Goal: Task Accomplishment & Management: Manage account settings

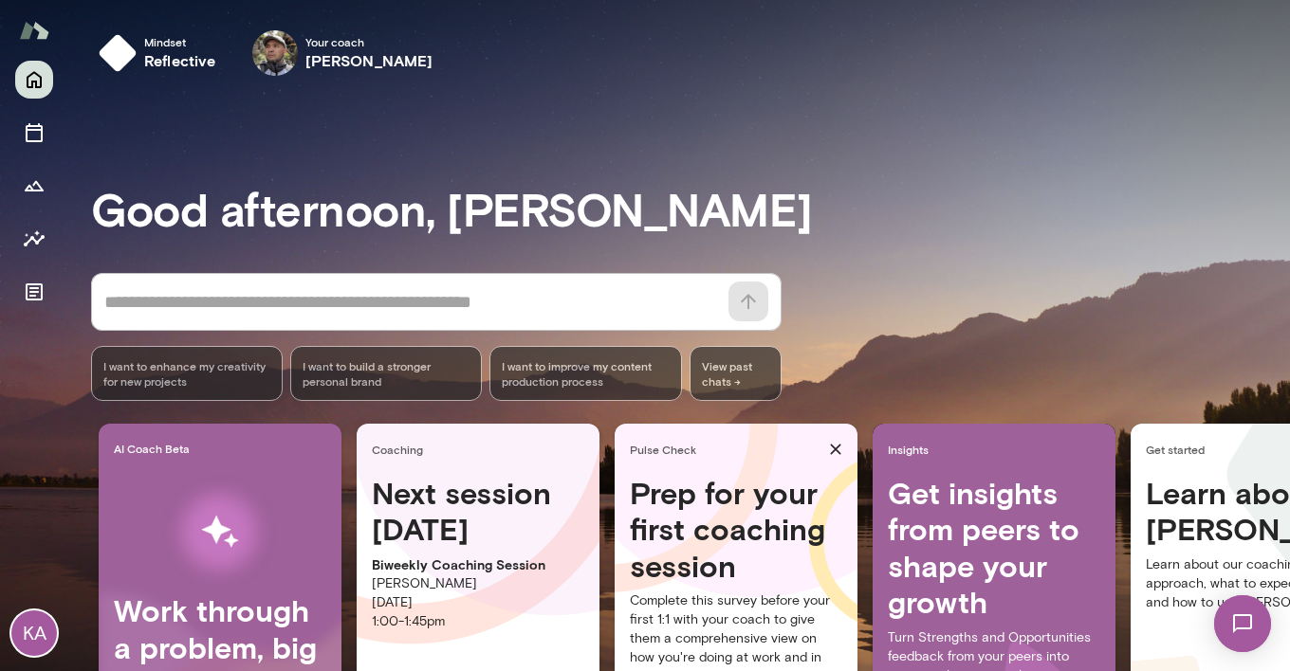
click at [432, 604] on p "[DATE]" at bounding box center [478, 603] width 212 height 19
click at [522, 520] on h4 "Next session [DATE]" at bounding box center [478, 511] width 212 height 73
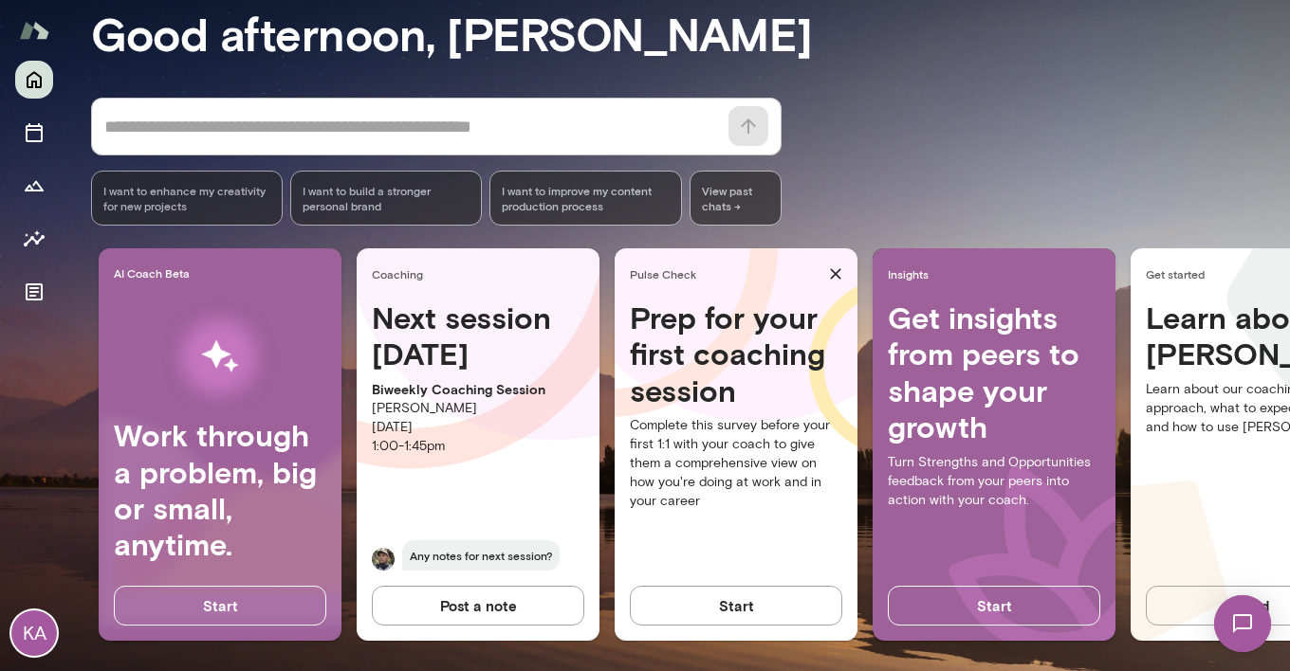
scroll to position [177, 0]
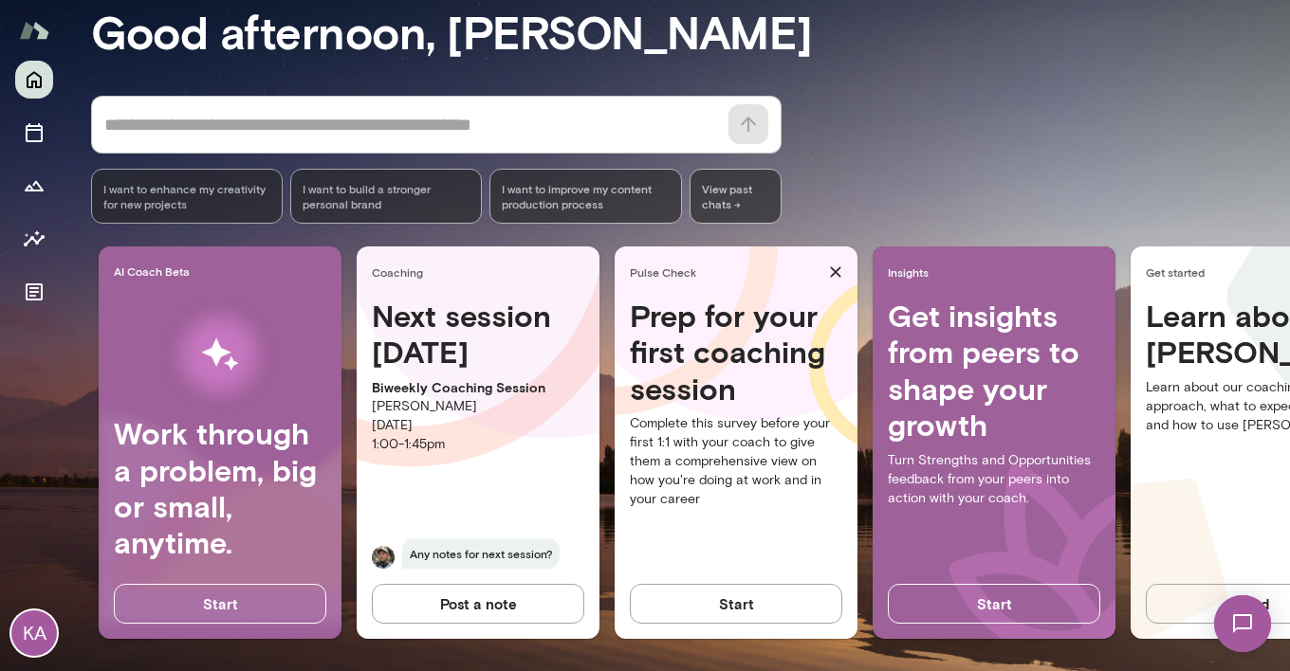
click at [518, 472] on div "Next session [DATE] Biweekly Coaching Session [PERSON_NAME] [DATE] 1:00 - 1:45p…" at bounding box center [478, 445] width 243 height 294
drag, startPoint x: 468, startPoint y: 357, endPoint x: 469, endPoint y: 431, distance: 74.0
click at [468, 357] on h4 "Next session [DATE]" at bounding box center [478, 334] width 212 height 73
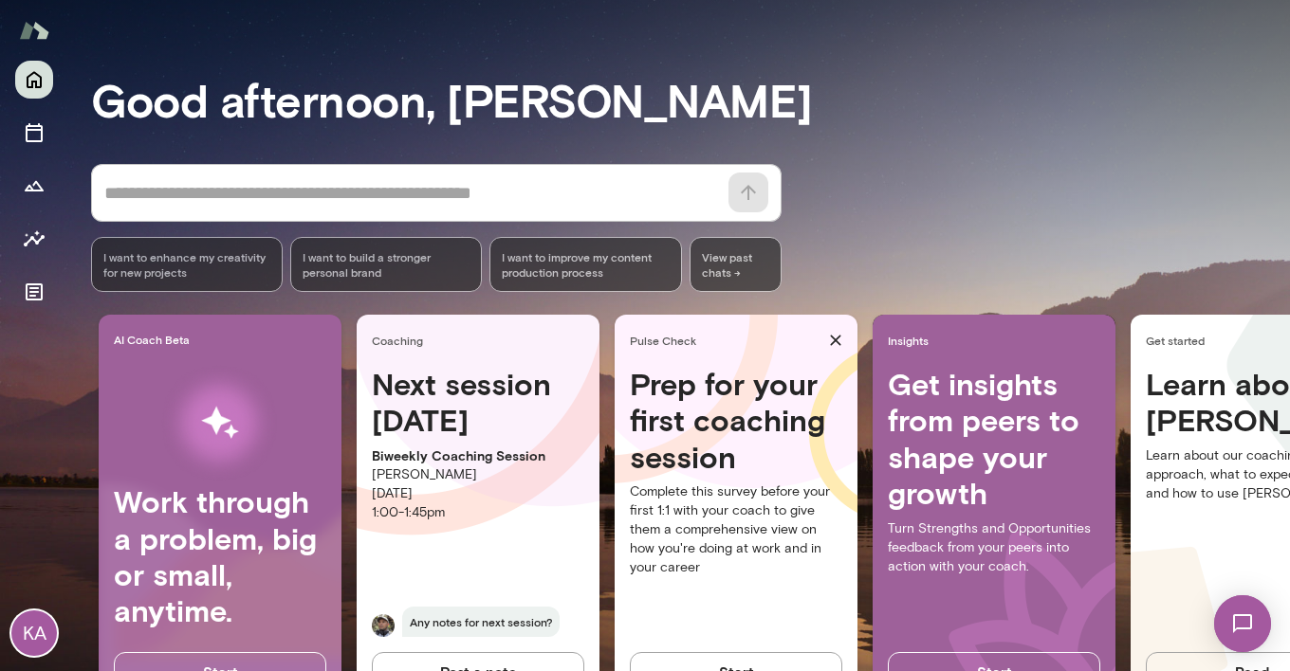
scroll to position [0, 0]
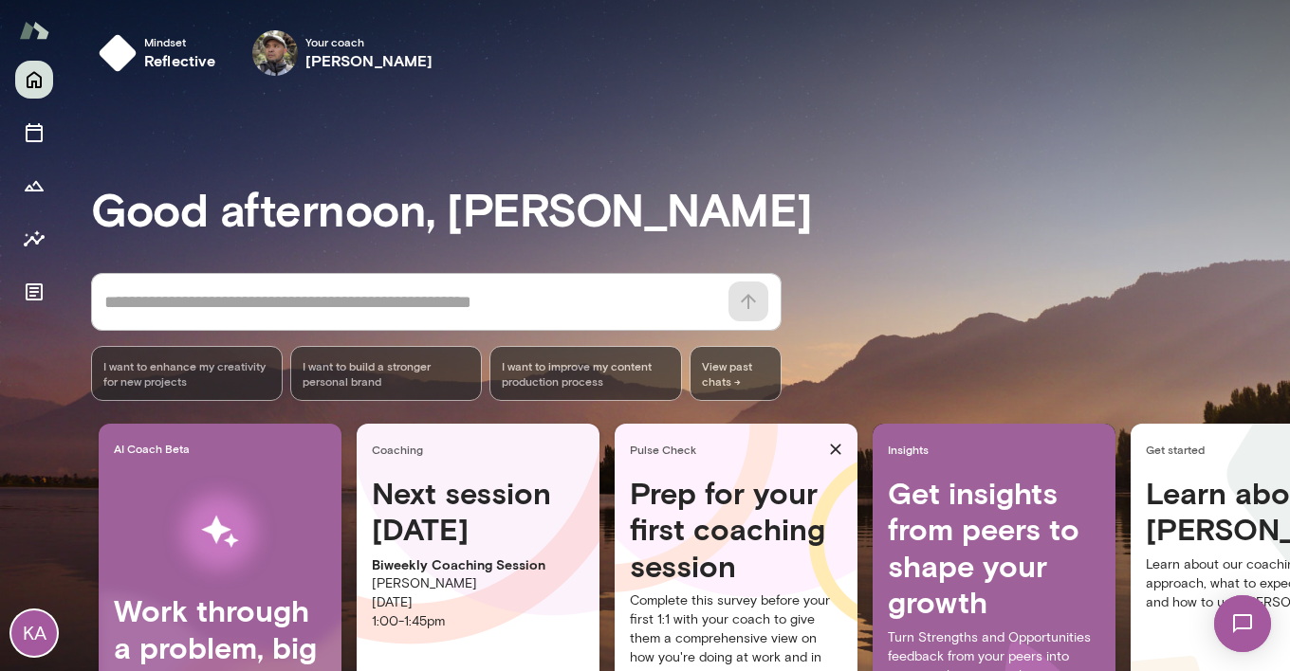
click at [421, 551] on div "Next session [DATE] Biweekly Coaching Session [PERSON_NAME] [DATE] 1:00 - 1:45p…" at bounding box center [478, 622] width 243 height 294
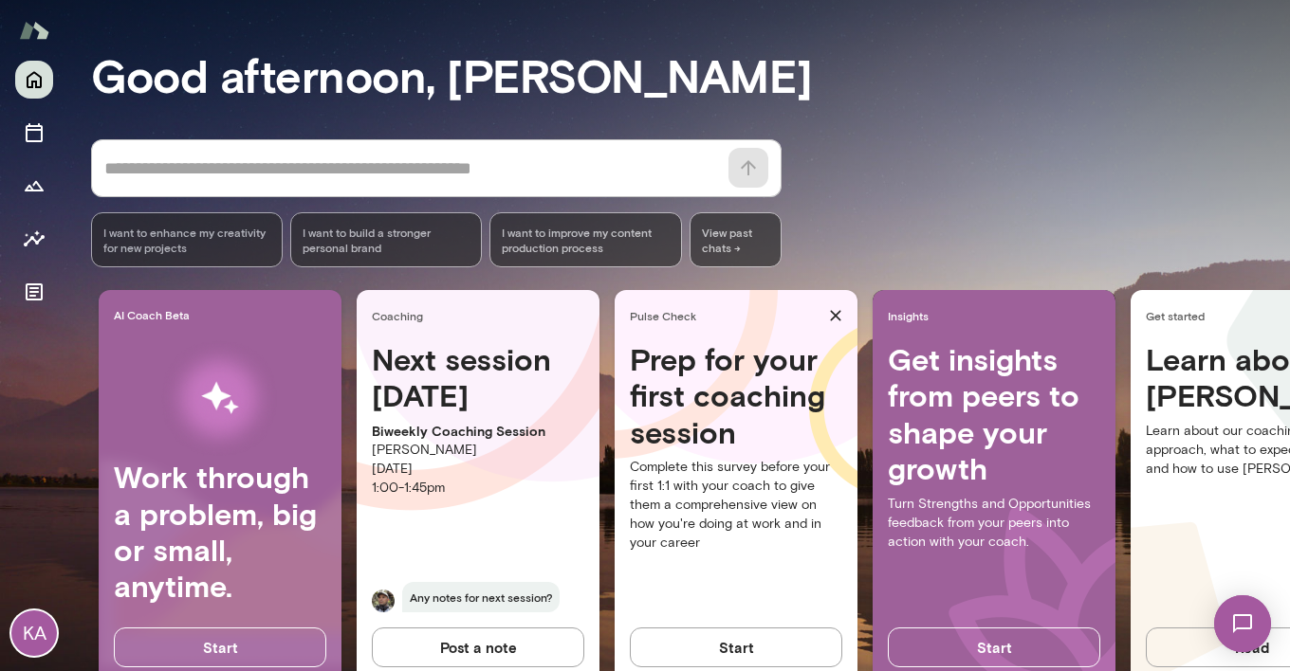
scroll to position [193, 0]
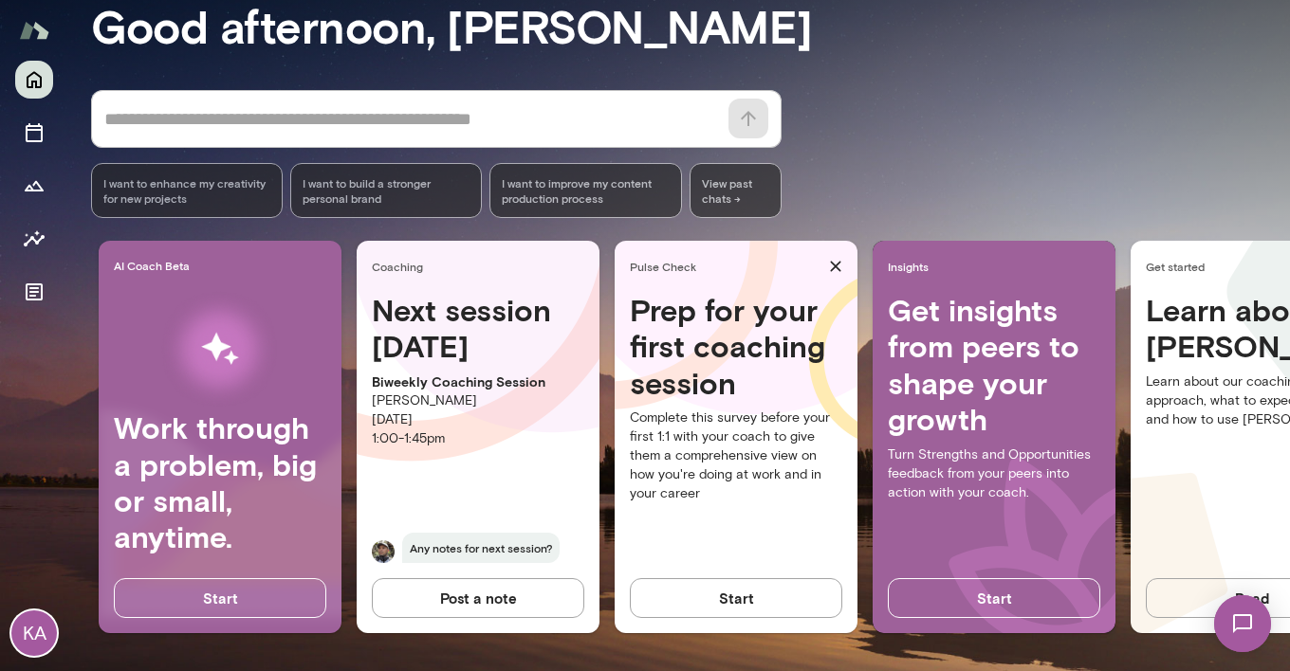
click at [490, 345] on h4 "Next session [DATE]" at bounding box center [478, 328] width 212 height 73
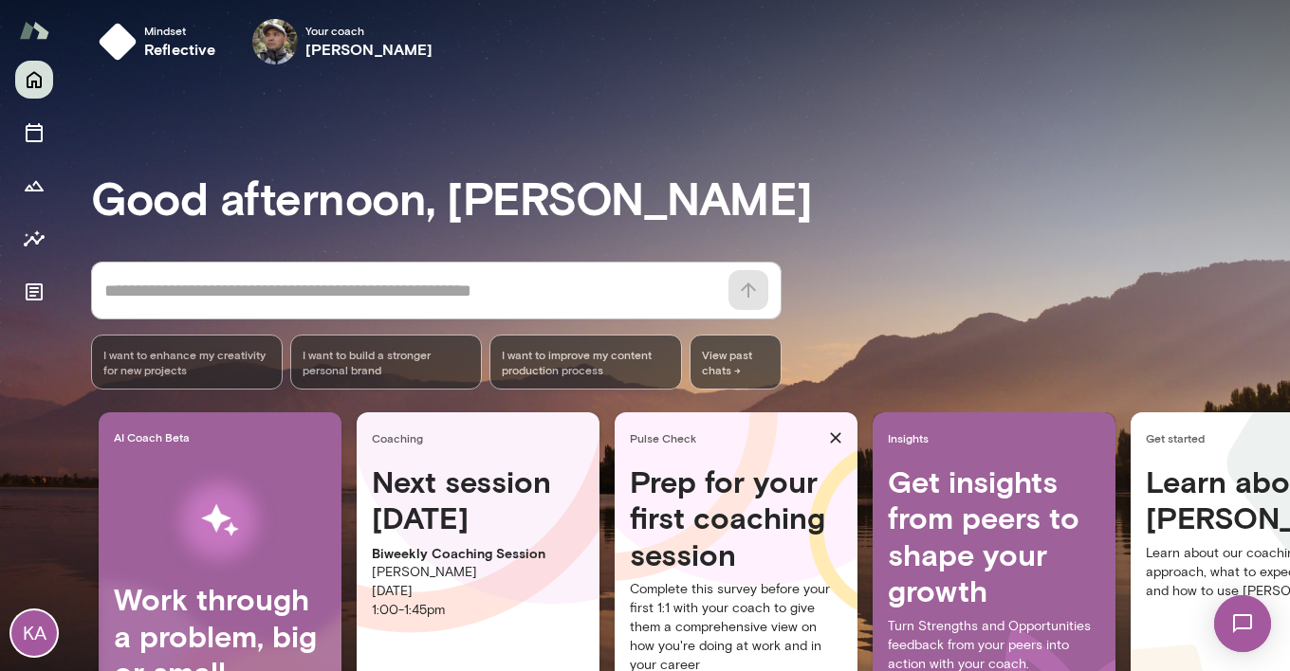
scroll to position [0, 0]
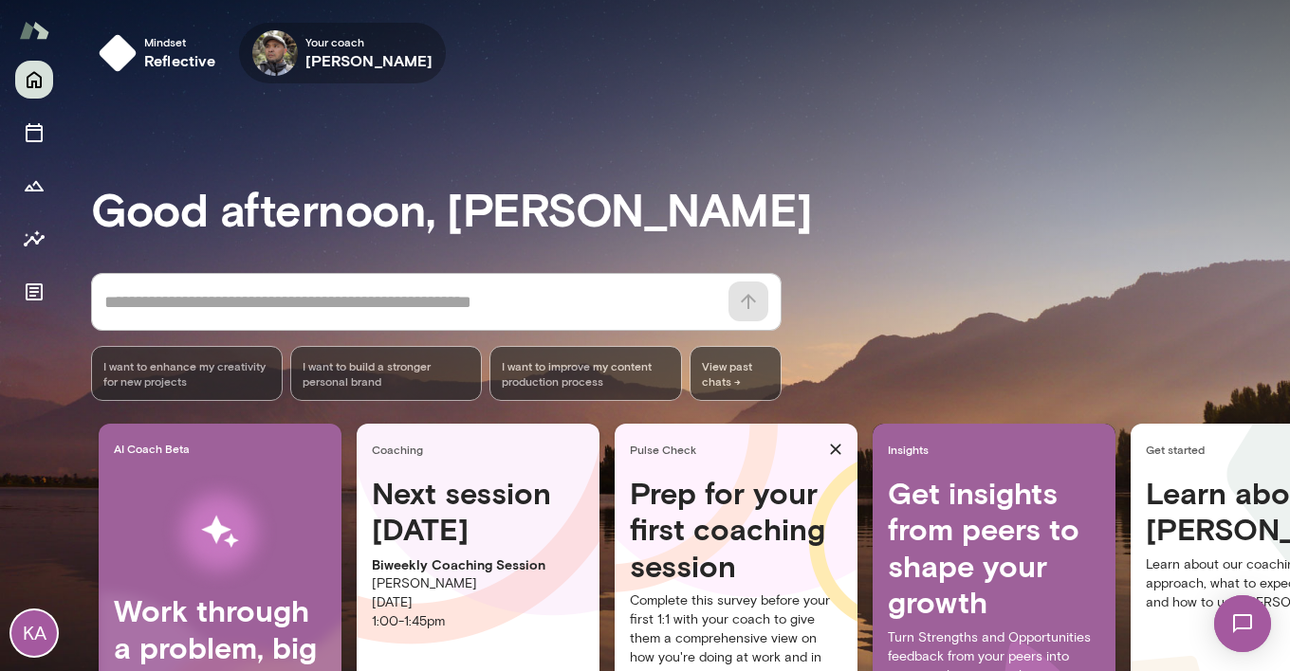
click at [447, 53] on div "Your coach [PERSON_NAME]" at bounding box center [343, 53] width 208 height 61
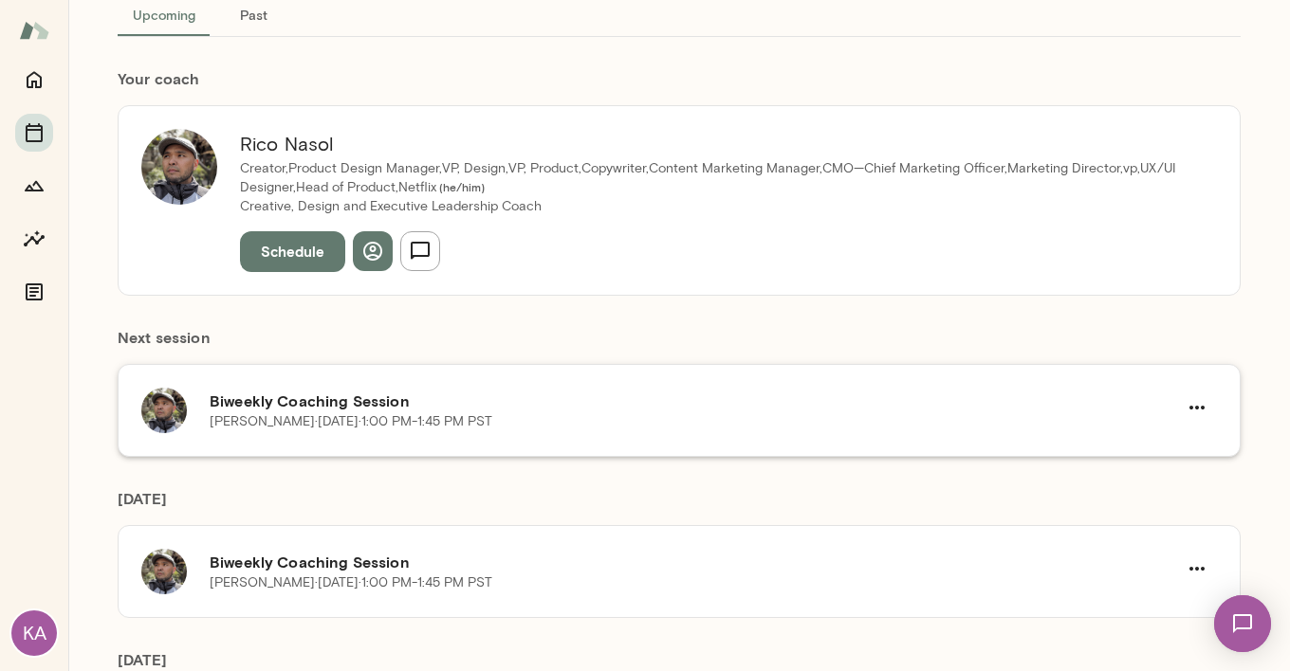
scroll to position [174, 0]
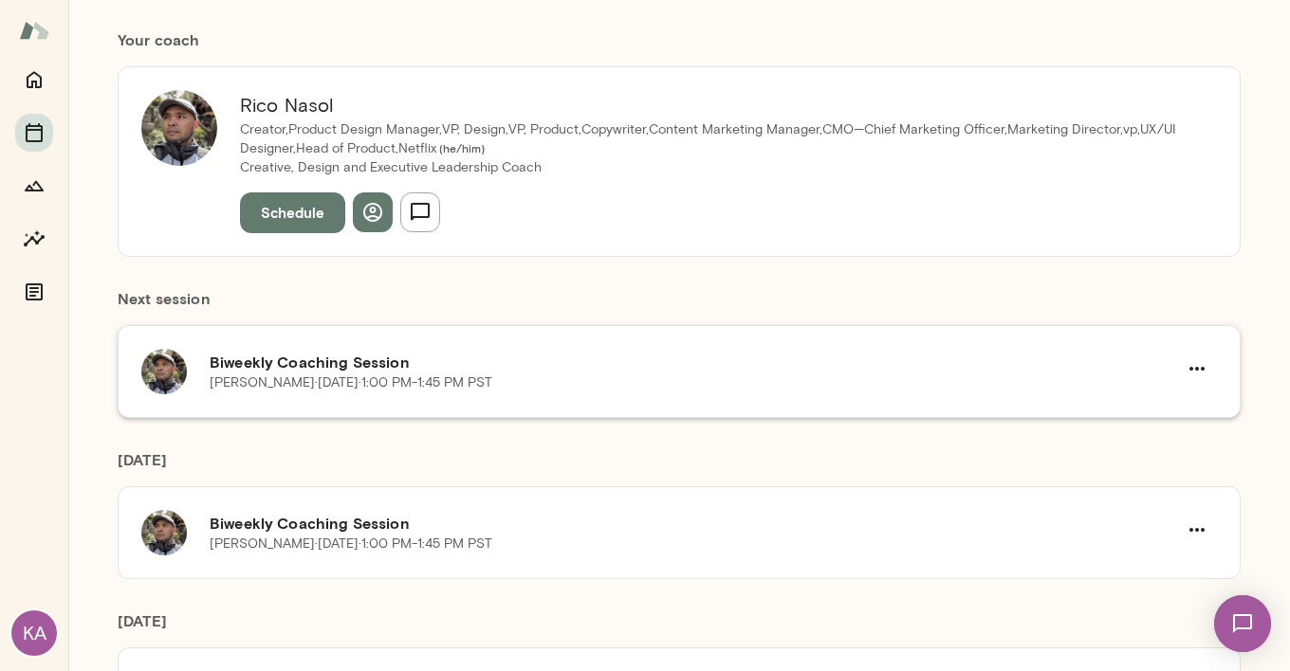
click at [636, 399] on div "Biweekly Coaching Session [PERSON_NAME][DATE] · 1:00 PM-1:45 PM PST" at bounding box center [679, 371] width 1123 height 93
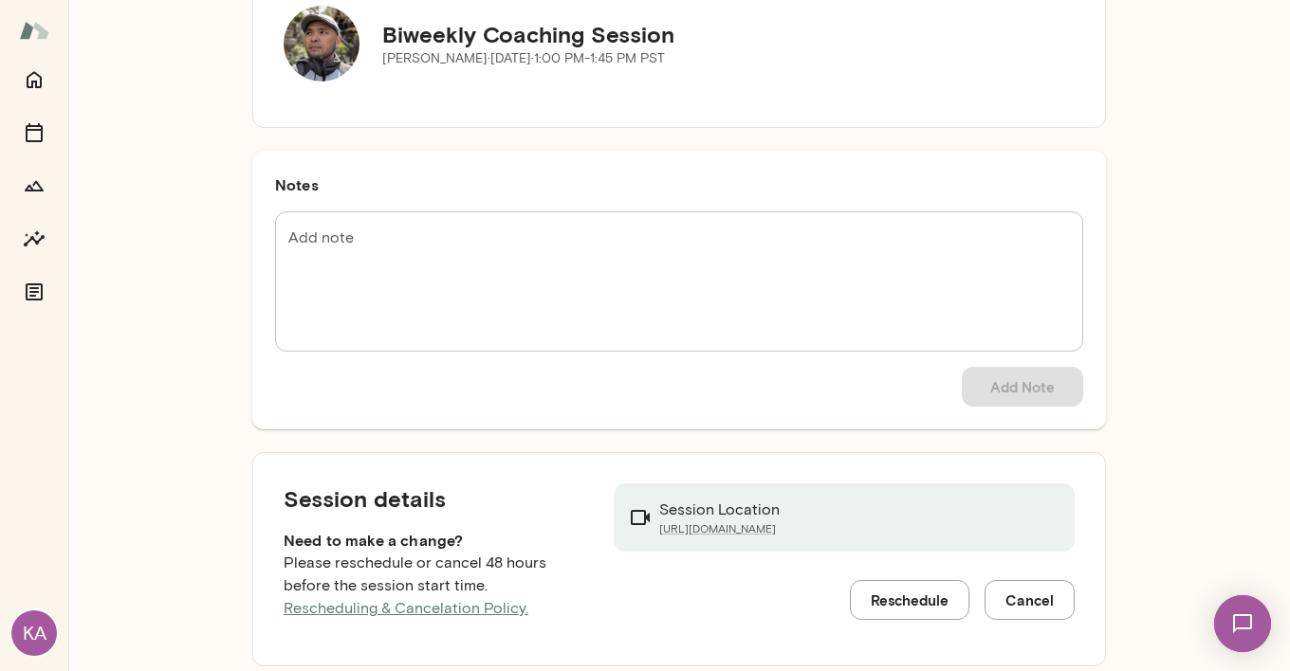
scroll to position [165, 0]
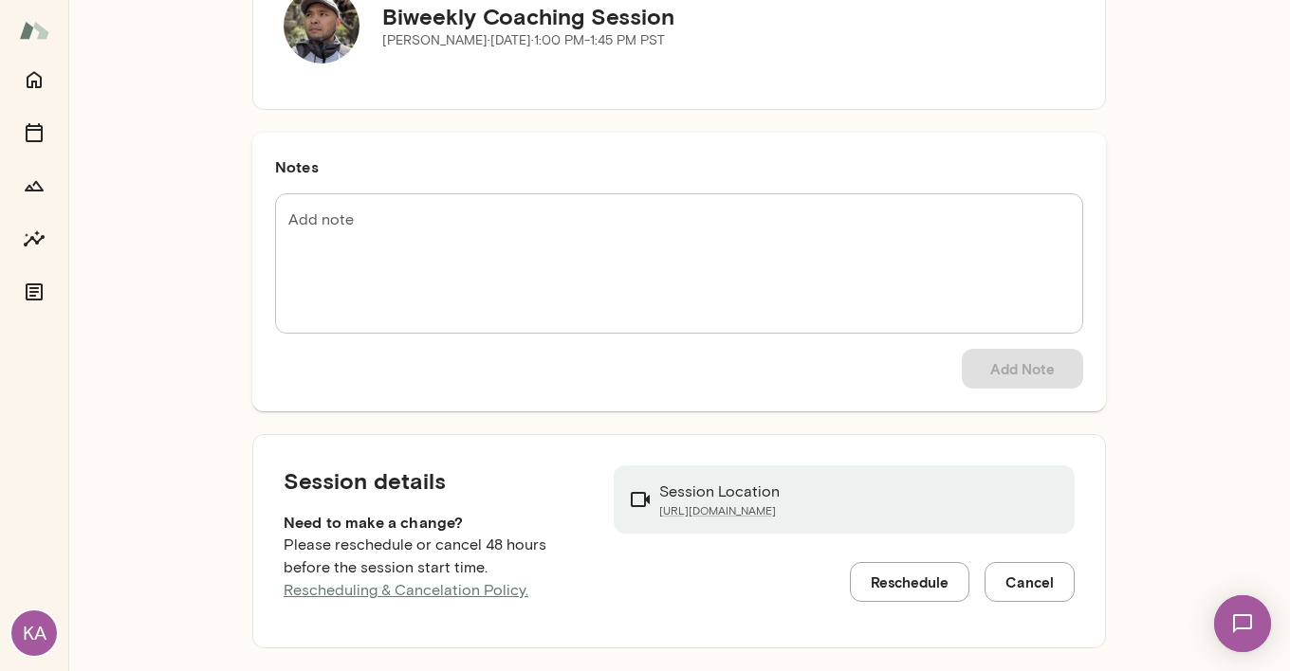
click at [403, 591] on link "Rescheduling & Cancelation Policy." at bounding box center [406, 590] width 245 height 18
click at [914, 593] on button "Reschedule" at bounding box center [909, 582] width 119 height 40
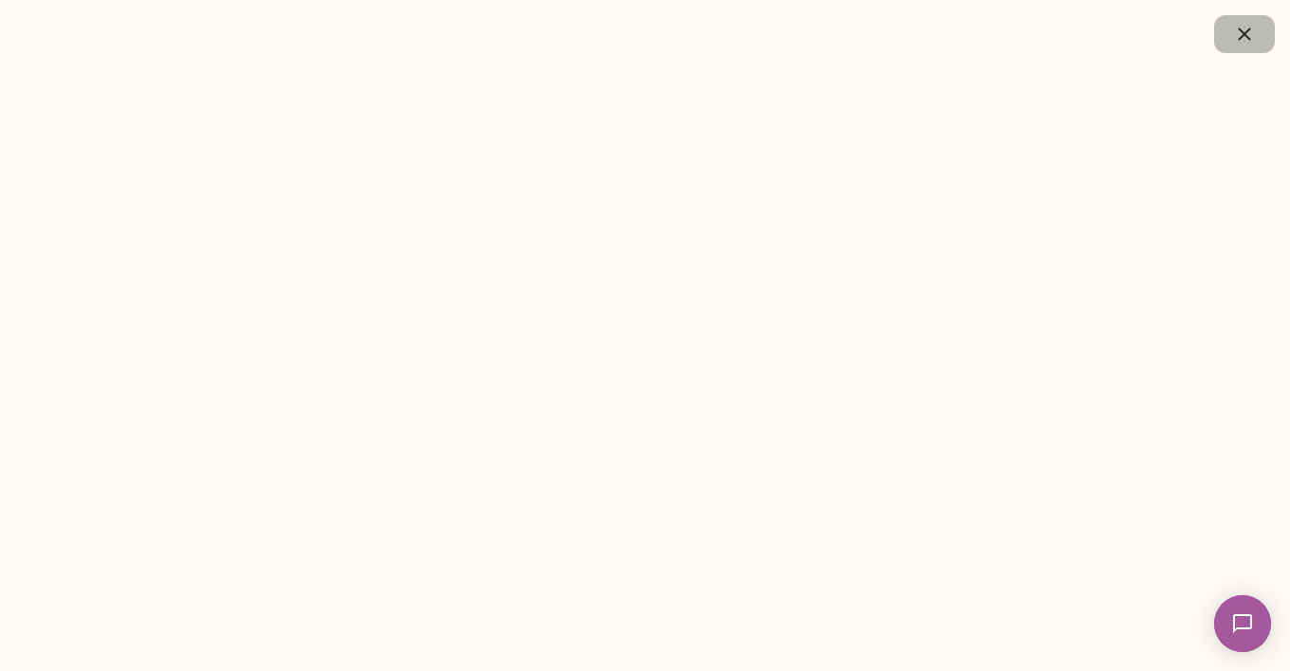
click at [1253, 37] on icon "button" at bounding box center [1244, 34] width 23 height 23
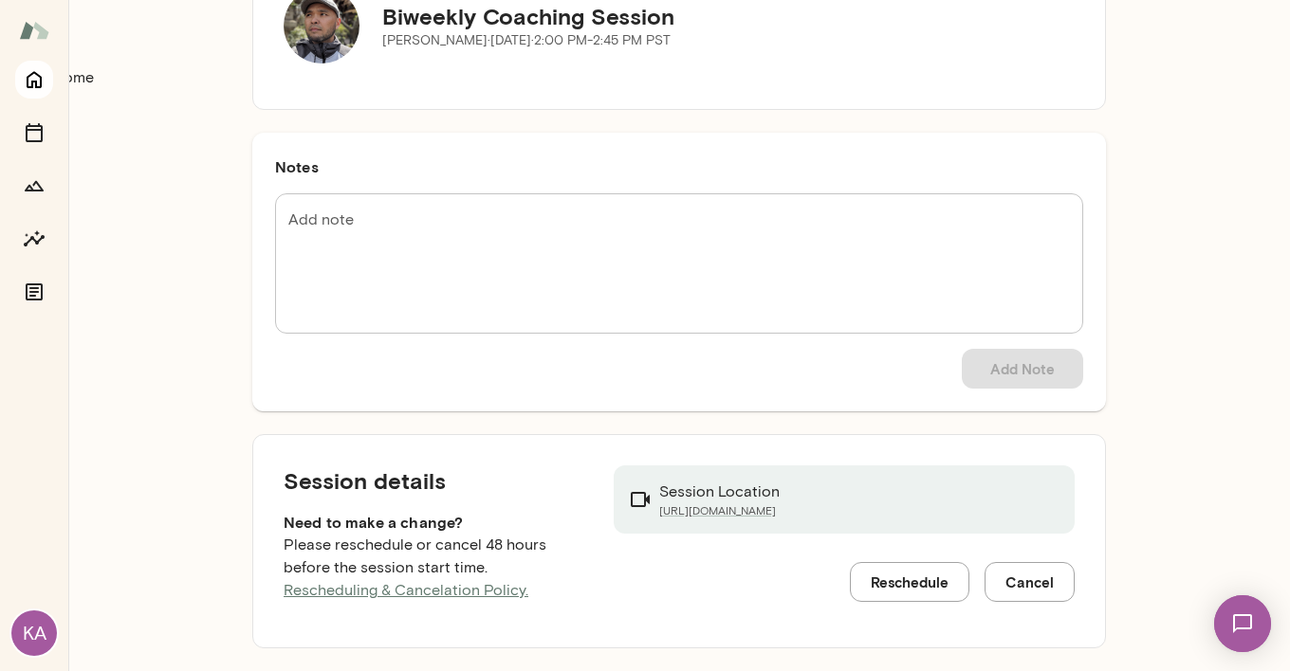
click at [39, 80] on icon "Home" at bounding box center [34, 79] width 23 height 23
